Goal: Information Seeking & Learning: Learn about a topic

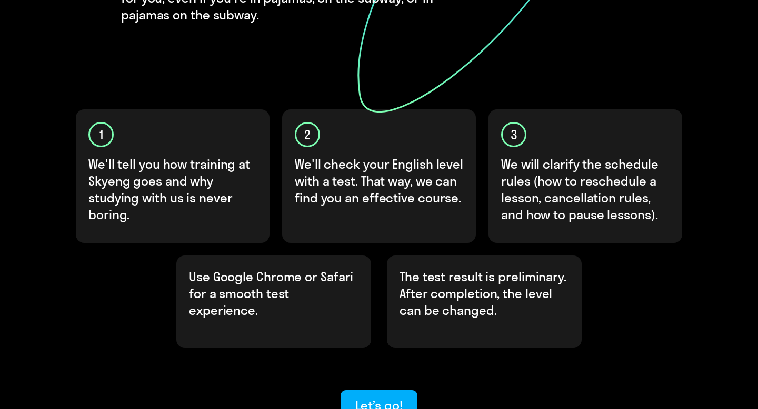
scroll to position [289, 0]
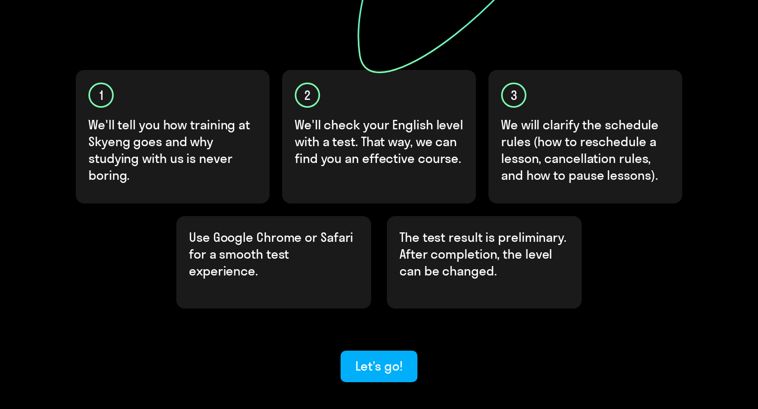
click at [359, 305] on div "Find out your English level, to start learning at Skyeng We'll learn about each…" at bounding box center [379, 80] width 632 height 603
click at [367, 358] on div "Let’s go!" at bounding box center [378, 366] width 47 height 17
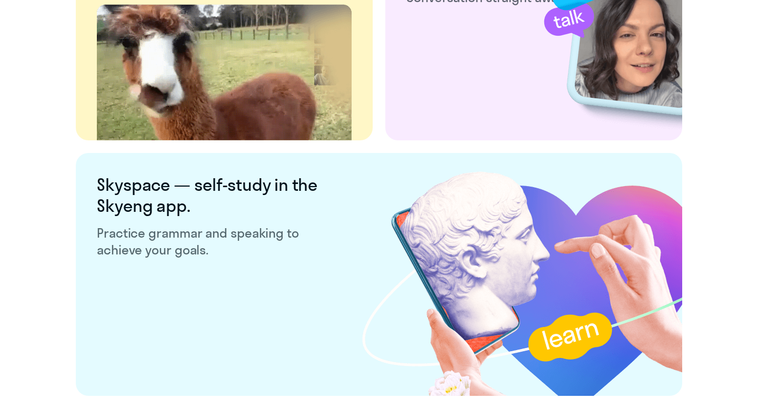
scroll to position [2030, 0]
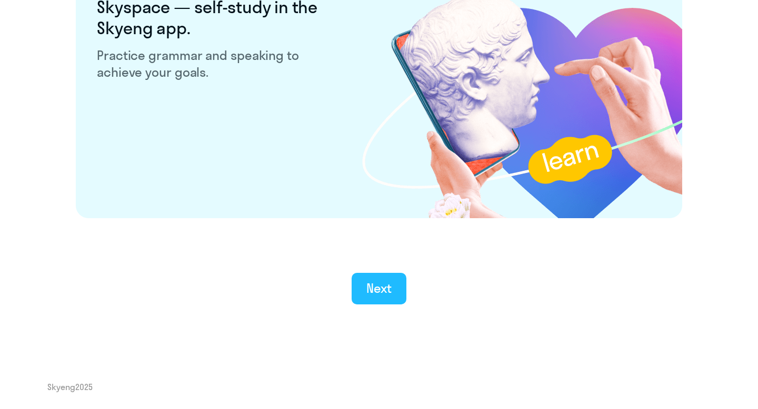
click at [370, 300] on button "Next" at bounding box center [379, 289] width 55 height 32
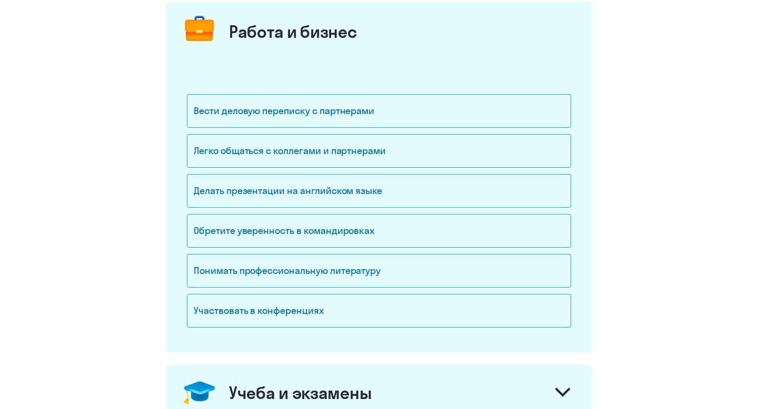
scroll to position [135, 0]
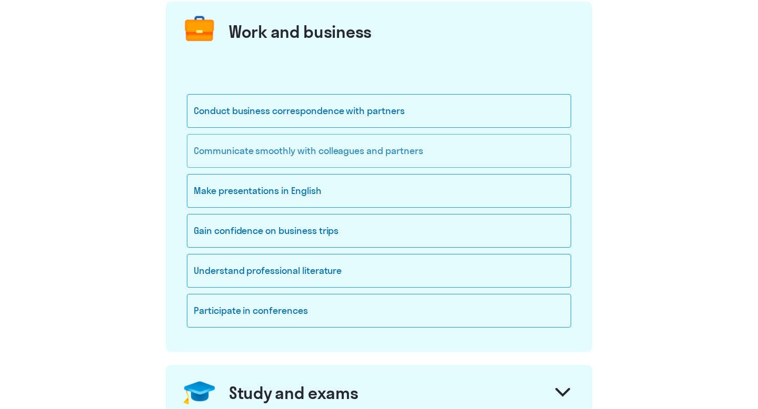
click at [318, 145] on div "Communicate smoothly with colleagues and partners" at bounding box center [379, 151] width 384 height 34
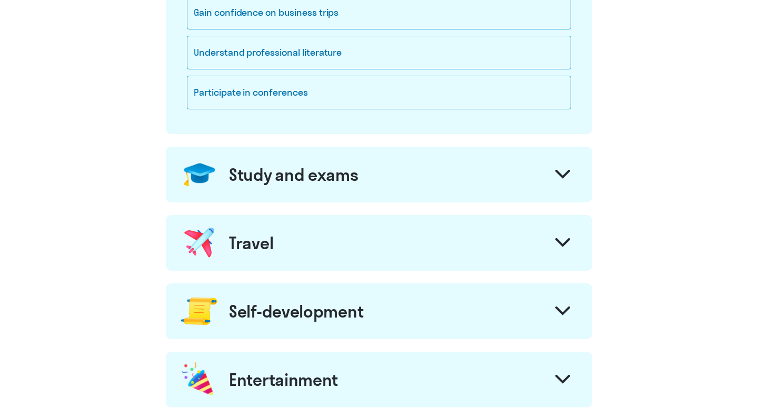
scroll to position [371, 0]
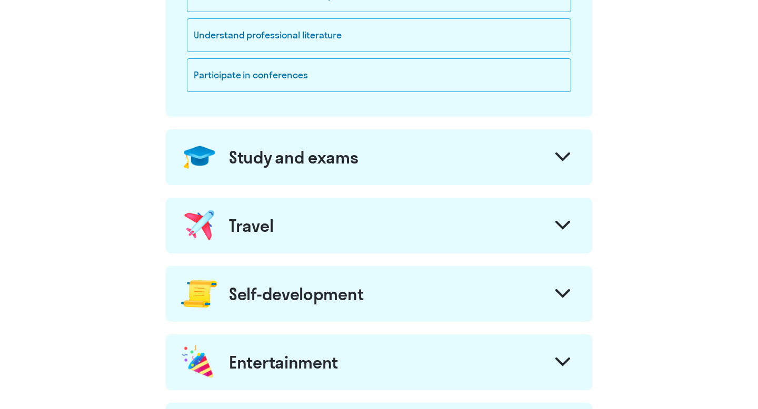
click at [475, 169] on div "Study and exams" at bounding box center [379, 157] width 426 height 56
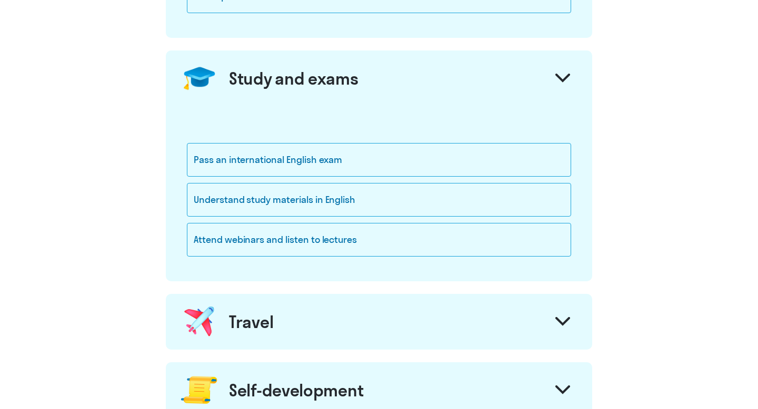
scroll to position [459, 0]
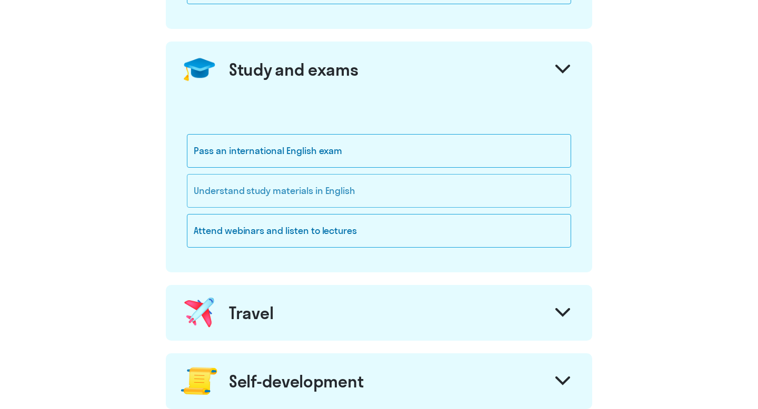
click at [314, 191] on div "Understand study materials in English" at bounding box center [379, 191] width 384 height 34
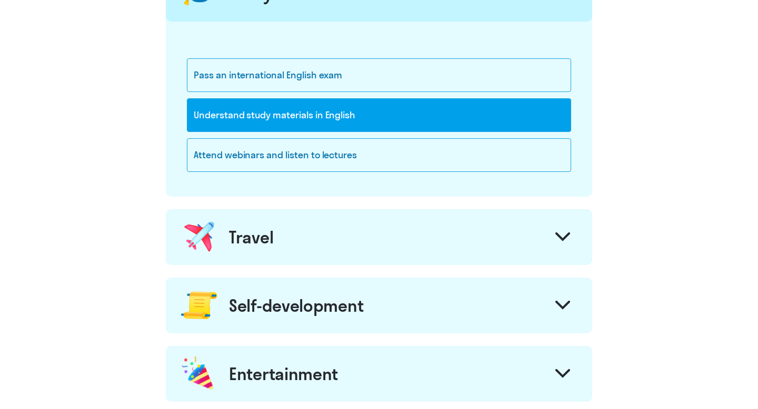
scroll to position [556, 0]
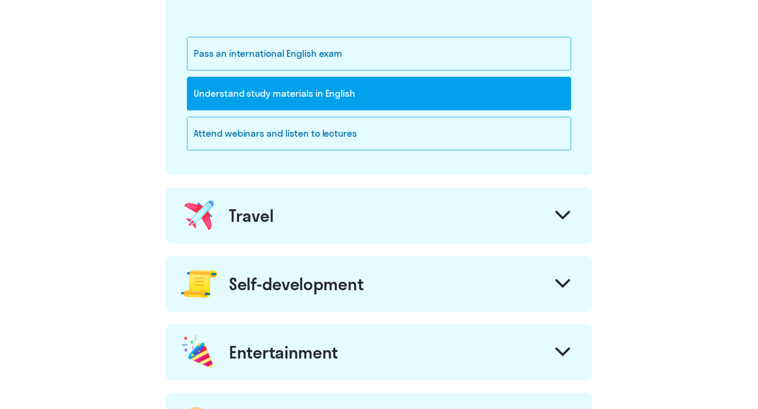
click at [283, 228] on div "Travel" at bounding box center [379, 216] width 426 height 56
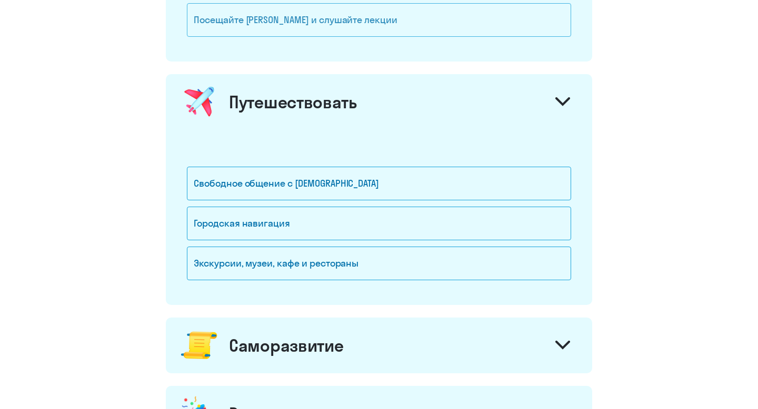
scroll to position [670, 0]
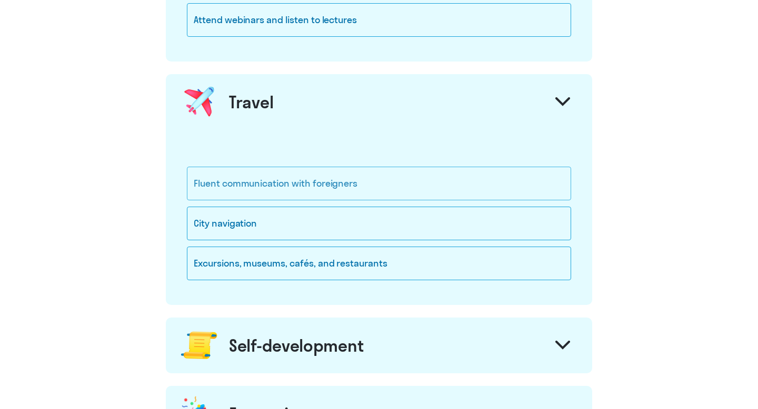
click at [343, 184] on div "Fluent communication with foreigners" at bounding box center [379, 184] width 384 height 34
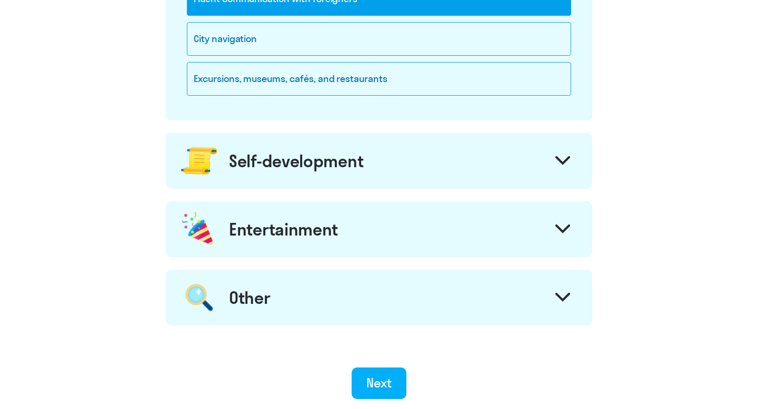
scroll to position [860, 0]
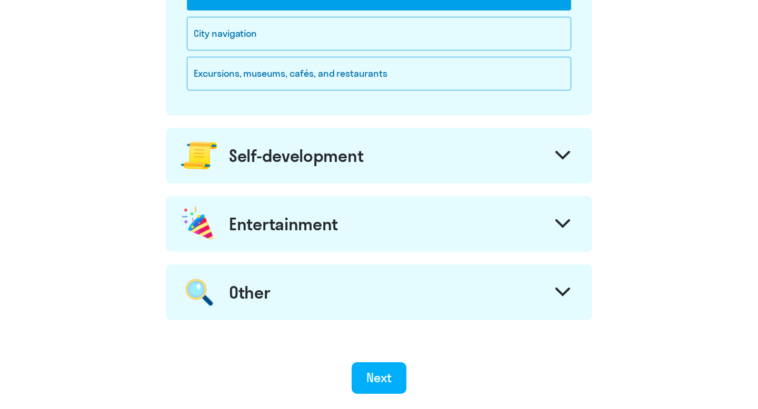
click at [378, 173] on div "Self-development" at bounding box center [379, 156] width 426 height 56
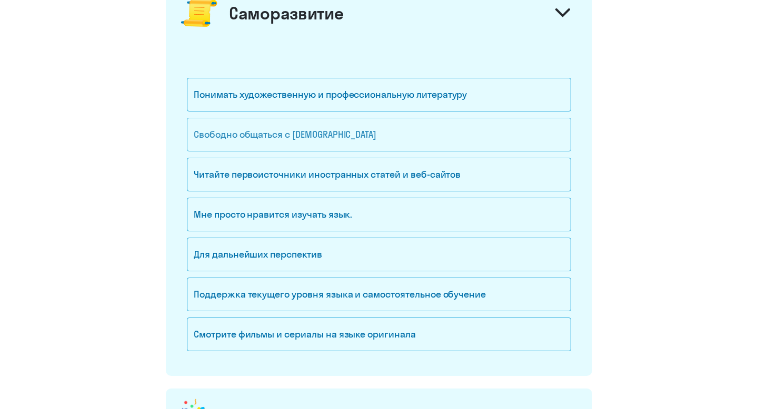
scroll to position [1030, 0]
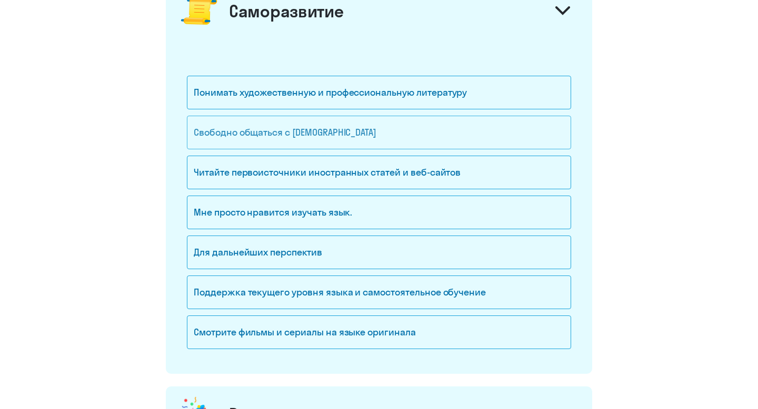
click at [366, 135] on div "Свободно общаться с [DEMOGRAPHIC_DATA]" at bounding box center [379, 133] width 384 height 34
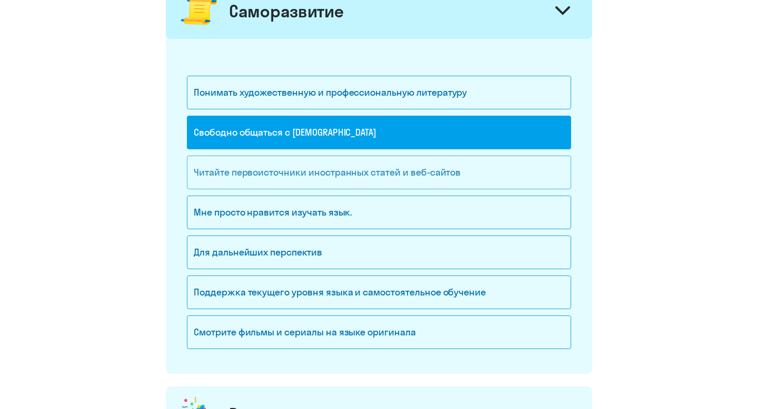
click at [377, 182] on div "Читайте первоисточники иностранных статей и веб-сайтов" at bounding box center [379, 173] width 384 height 34
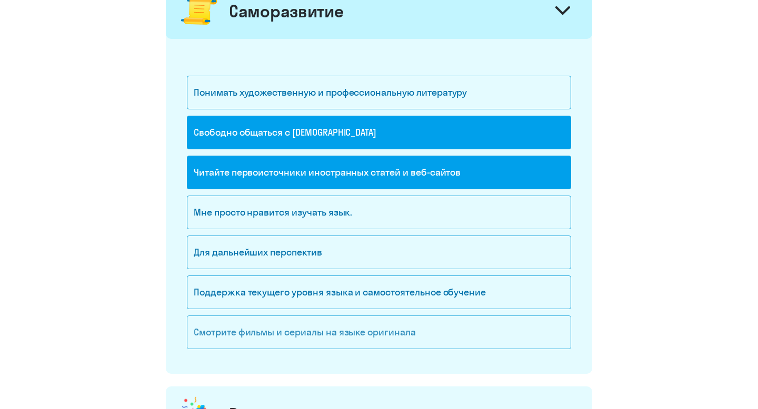
click at [464, 328] on div "Смотрите фильмы и сериалы на языке оригинала" at bounding box center [379, 333] width 384 height 34
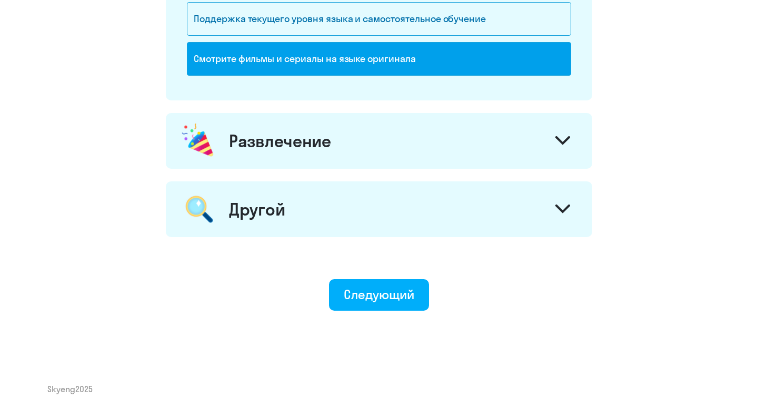
scroll to position [1306, 0]
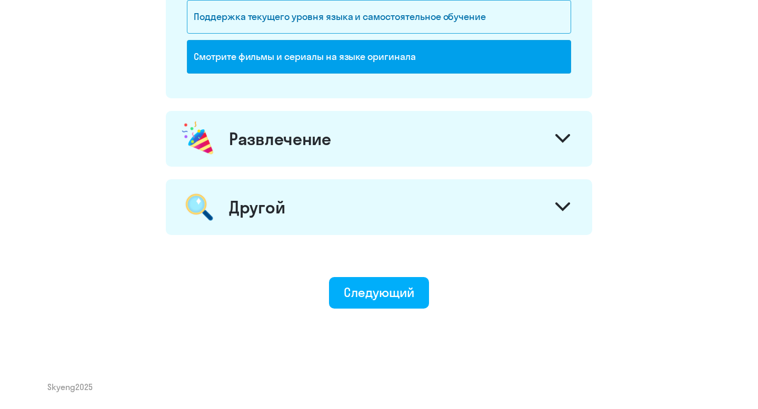
click at [418, 162] on div "Развлечение" at bounding box center [379, 139] width 426 height 56
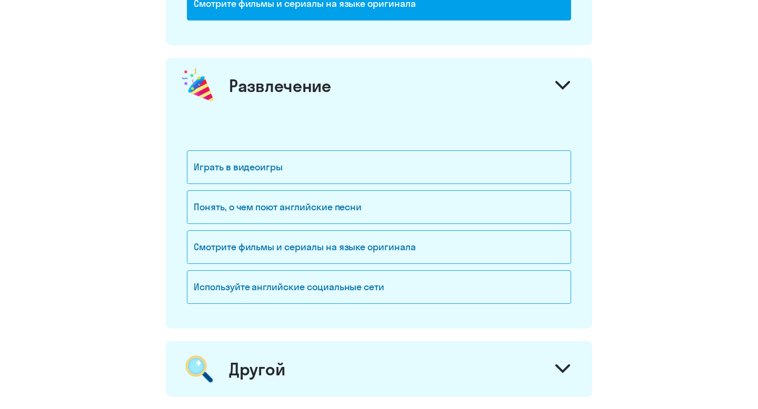
scroll to position [1372, 0]
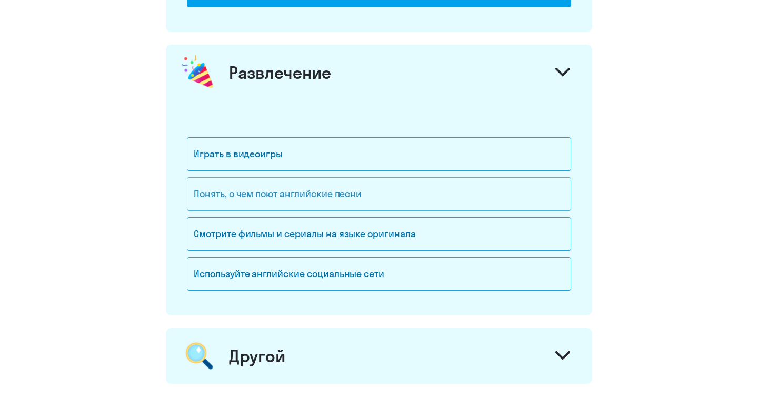
click at [409, 189] on div "Понять, о чем поют английские песни" at bounding box center [379, 194] width 384 height 34
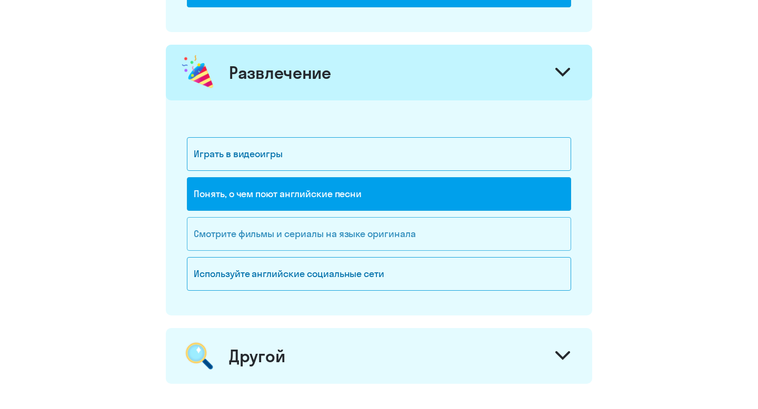
click at [397, 239] on font "Смотрите фильмы и сериалы на языке оригинала" at bounding box center [305, 234] width 222 height 12
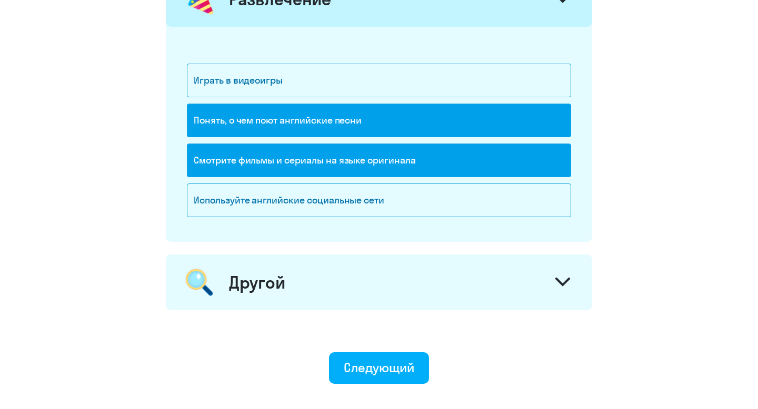
scroll to position [1456, 0]
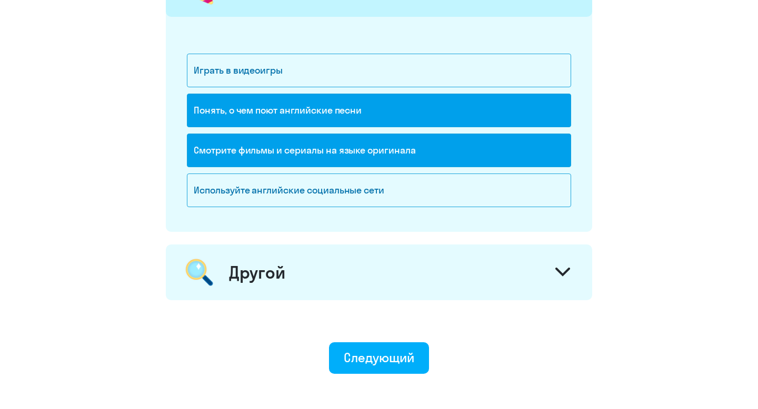
click at [392, 285] on div "Другой" at bounding box center [379, 273] width 426 height 56
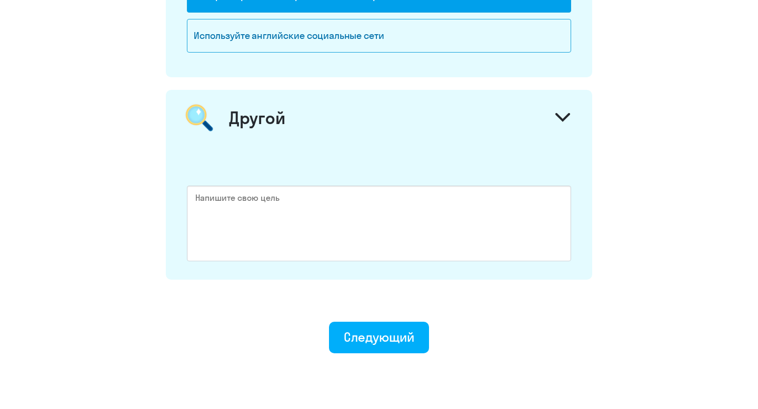
scroll to position [1643, 0]
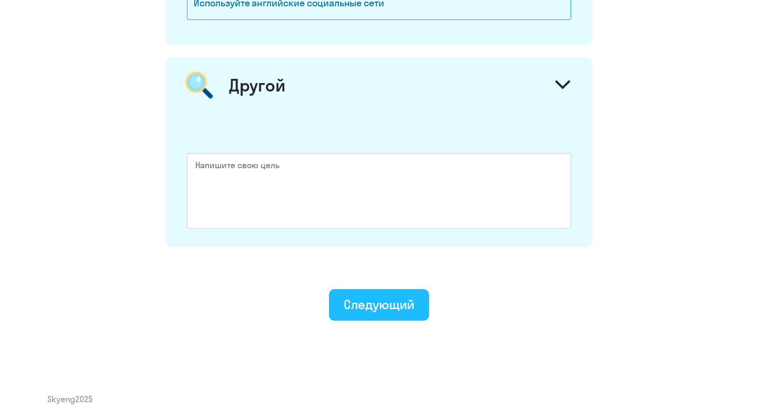
click at [382, 309] on font "Следующий" at bounding box center [379, 305] width 70 height 16
